Goal: Task Accomplishment & Management: Manage account settings

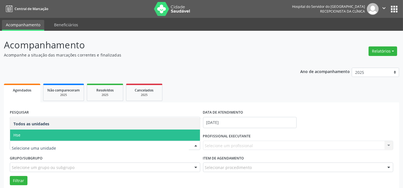
click at [33, 135] on span "Hse" at bounding box center [105, 135] width 190 height 11
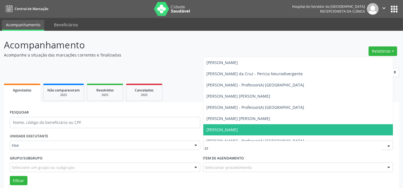
type input "cri"
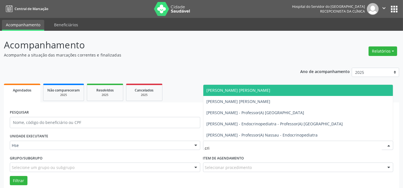
click at [233, 92] on span "[PERSON_NAME] [PERSON_NAME]" at bounding box center [239, 90] width 64 height 5
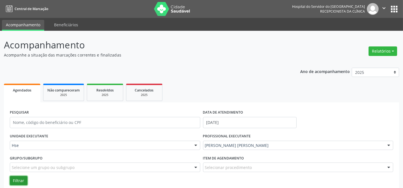
click at [17, 181] on button "Filtrar" at bounding box center [19, 181] width 18 height 10
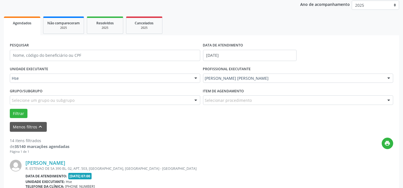
scroll to position [76, 0]
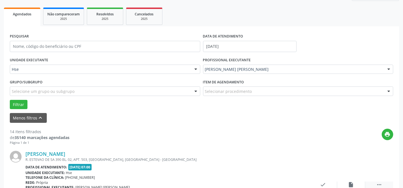
click at [377, 183] on icon "" at bounding box center [379, 185] width 6 height 6
click at [347, 183] on div "alarm_off Não compareceu" at bounding box center [351, 188] width 28 height 12
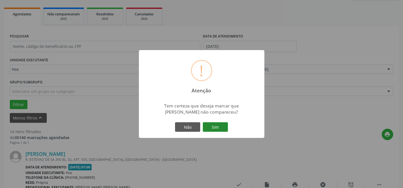
click at [213, 128] on button "Sim" at bounding box center [215, 127] width 25 height 10
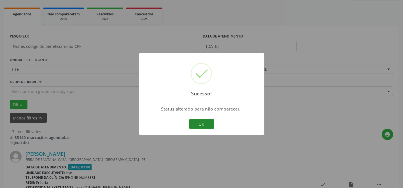
click at [195, 125] on button "OK" at bounding box center [201, 124] width 25 height 10
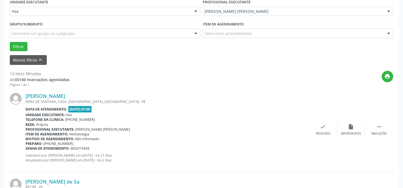
scroll to position [137, 0]
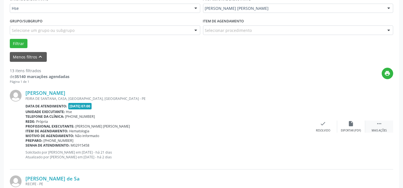
click at [381, 126] on icon "" at bounding box center [379, 124] width 6 height 6
click at [339, 130] on div "Não compareceu" at bounding box center [351, 131] width 24 height 4
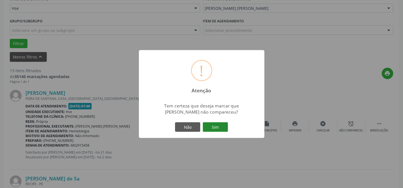
click at [214, 129] on button "Sim" at bounding box center [215, 127] width 25 height 10
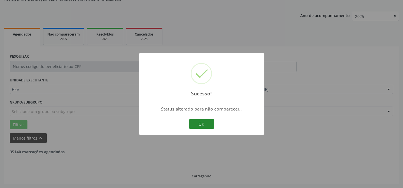
click at [194, 124] on button "OK" at bounding box center [201, 124] width 25 height 10
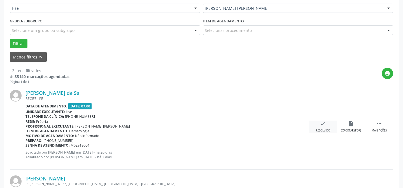
click at [316, 126] on div "check Resolvido" at bounding box center [323, 127] width 28 height 12
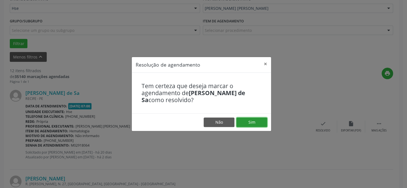
click at [259, 123] on button "Sim" at bounding box center [251, 123] width 31 height 10
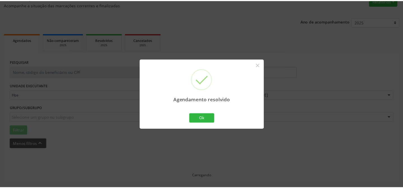
scroll to position [50, 0]
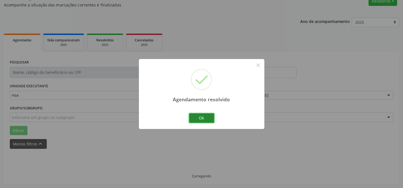
click at [207, 118] on button "Ok" at bounding box center [201, 118] width 25 height 10
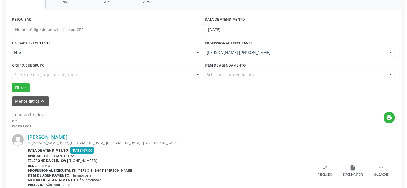
scroll to position [101, 0]
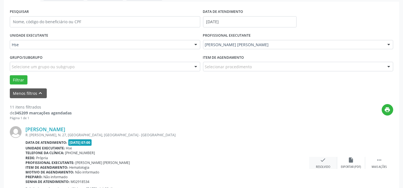
click at [322, 166] on div "Resolvido" at bounding box center [323, 167] width 14 height 4
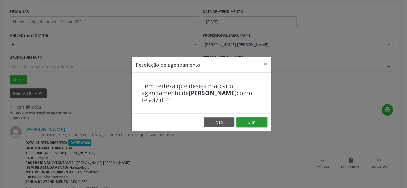
click at [258, 126] on button "Sim" at bounding box center [251, 123] width 31 height 10
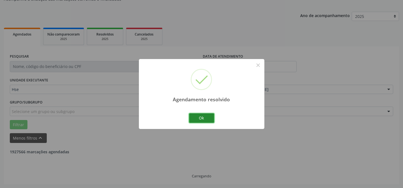
click at [214, 117] on button "Ok" at bounding box center [201, 118] width 25 height 10
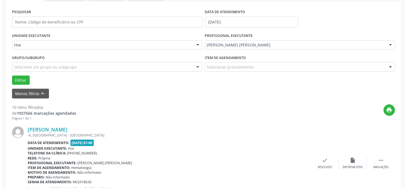
scroll to position [107, 0]
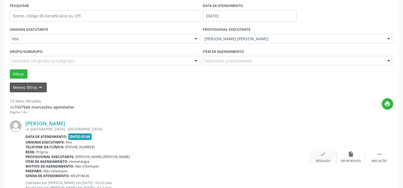
click at [326, 158] on div "check Resolvido" at bounding box center [323, 157] width 28 height 12
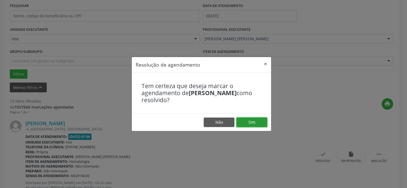
click at [257, 124] on button "Sim" at bounding box center [251, 123] width 31 height 10
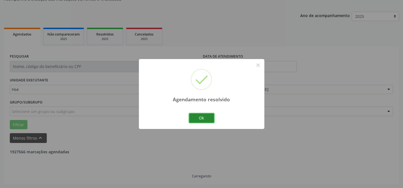
click at [193, 119] on button "Ok" at bounding box center [201, 118] width 25 height 10
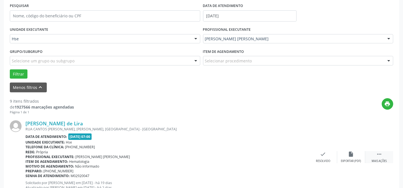
click at [377, 156] on icon "" at bounding box center [379, 154] width 6 height 6
click at [346, 158] on div "alarm_off Não compareceu" at bounding box center [351, 157] width 28 height 12
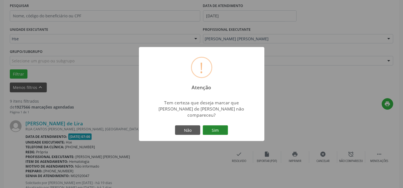
click at [222, 128] on button "Sim" at bounding box center [215, 130] width 25 height 10
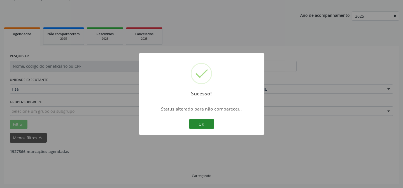
click at [193, 125] on button "OK" at bounding box center [201, 124] width 25 height 10
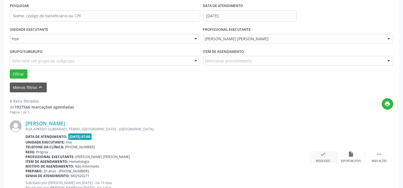
click at [316, 159] on div "Resolvido" at bounding box center [323, 161] width 14 height 4
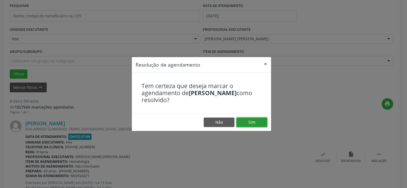
click at [260, 119] on button "Sim" at bounding box center [251, 123] width 31 height 10
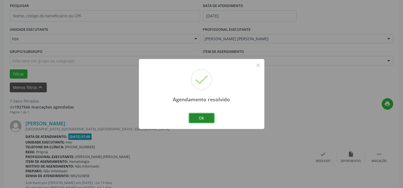
click at [208, 118] on button "Ok" at bounding box center [201, 118] width 25 height 10
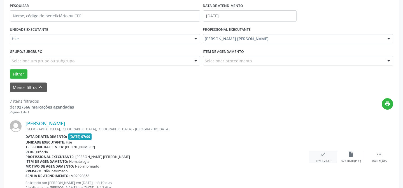
click at [324, 157] on div "check Resolvido" at bounding box center [323, 157] width 28 height 12
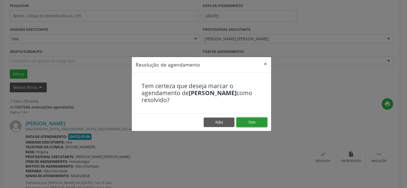
click at [257, 123] on button "Sim" at bounding box center [251, 123] width 31 height 10
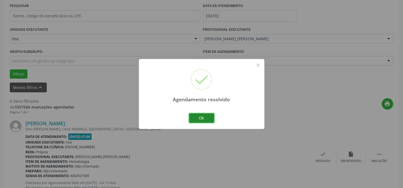
click at [193, 117] on button "Ok" at bounding box center [201, 118] width 25 height 10
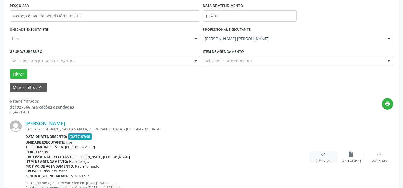
click at [316, 154] on div "check Resolvido" at bounding box center [323, 157] width 28 height 12
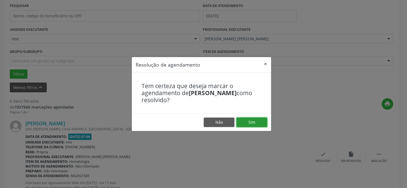
click at [247, 122] on button "Sim" at bounding box center [251, 123] width 31 height 10
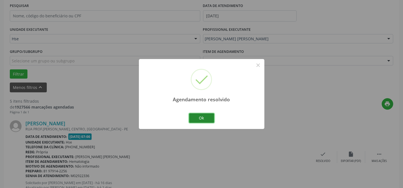
click at [201, 121] on button "Ok" at bounding box center [201, 118] width 25 height 10
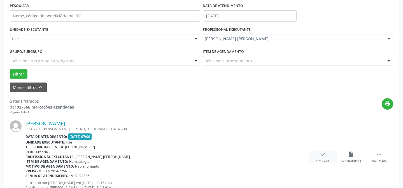
click at [317, 158] on div "check Resolvido" at bounding box center [323, 157] width 28 height 12
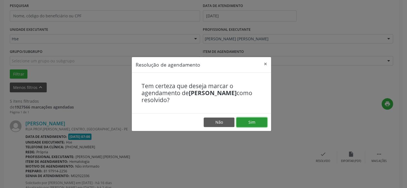
click at [260, 123] on button "Sim" at bounding box center [251, 123] width 31 height 10
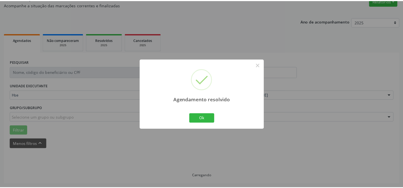
scroll to position [50, 0]
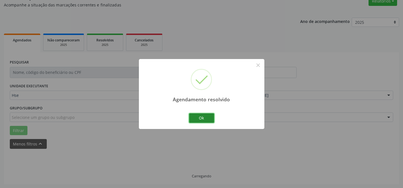
click at [196, 120] on button "Ok" at bounding box center [201, 118] width 25 height 10
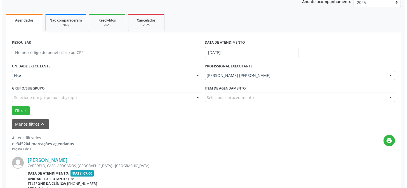
scroll to position [101, 0]
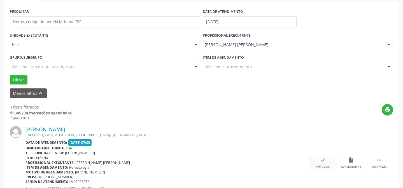
click at [320, 167] on div "Resolvido" at bounding box center [323, 167] width 14 height 4
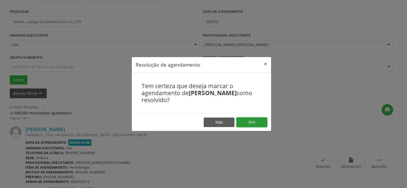
click at [244, 121] on button "Sim" at bounding box center [251, 123] width 31 height 10
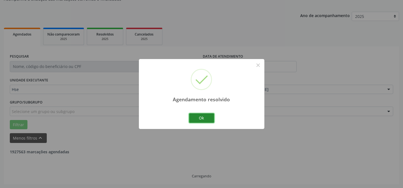
click at [204, 118] on button "Ok" at bounding box center [201, 118] width 25 height 10
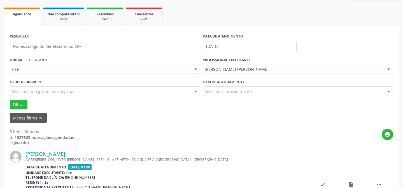
scroll to position [107, 0]
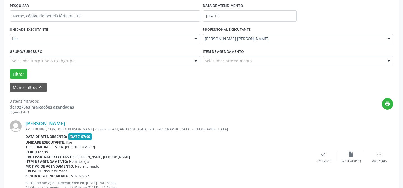
click at [381, 149] on div "[PERSON_NAME] [STREET_ADDRESS][PERSON_NAME] Data de atendimento: [DATE] 07:00 U…" at bounding box center [201, 156] width 383 height 85
click at [381, 153] on icon "" at bounding box center [379, 154] width 6 height 6
click at [351, 154] on icon "alarm_off" at bounding box center [351, 154] width 6 height 6
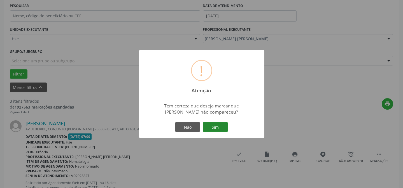
click at [208, 125] on button "Sim" at bounding box center [215, 127] width 25 height 10
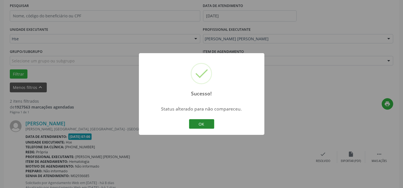
click at [198, 123] on button "OK" at bounding box center [201, 124] width 25 height 10
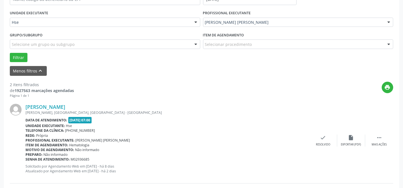
scroll to position [132, 0]
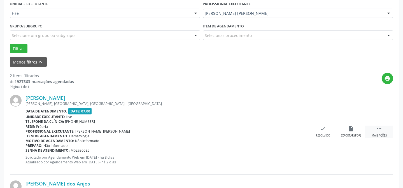
click at [372, 127] on div " Mais ações" at bounding box center [379, 132] width 28 height 12
click at [339, 129] on div "alarm_off Não compareceu" at bounding box center [351, 132] width 28 height 12
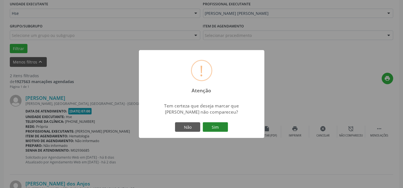
click at [216, 127] on button "Sim" at bounding box center [215, 127] width 25 height 10
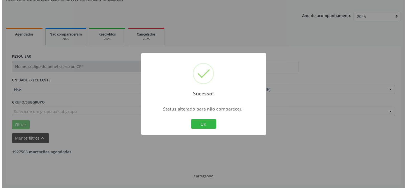
scroll to position [128, 0]
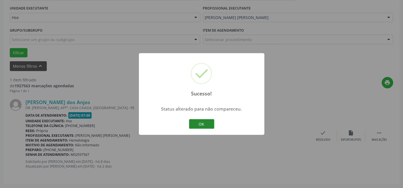
click at [209, 123] on button "OK" at bounding box center [201, 124] width 25 height 10
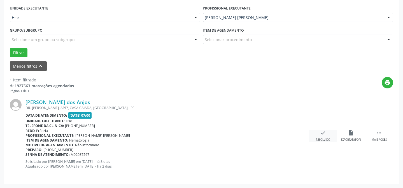
click at [319, 136] on div "check Resolvido" at bounding box center [323, 136] width 28 height 12
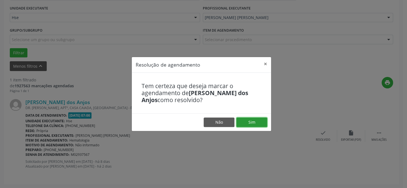
click at [263, 121] on button "Sim" at bounding box center [251, 123] width 31 height 10
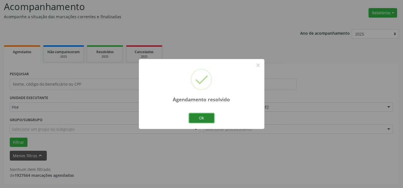
scroll to position [38, 0]
click at [201, 117] on button "Ok" at bounding box center [201, 118] width 25 height 10
